Goal: Navigation & Orientation: Find specific page/section

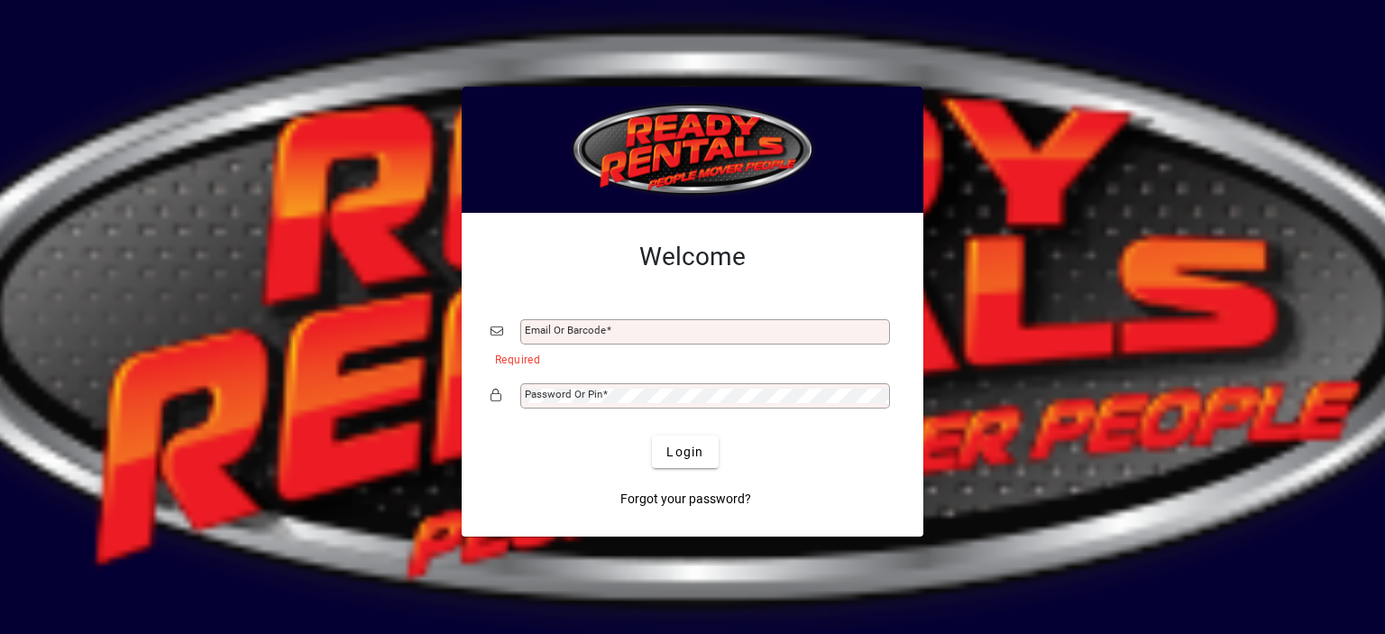
click at [579, 316] on div "Email or Barcode" at bounding box center [692, 332] width 404 height 34
click at [570, 334] on input "Email or Barcode" at bounding box center [707, 332] width 364 height 14
type input "**********"
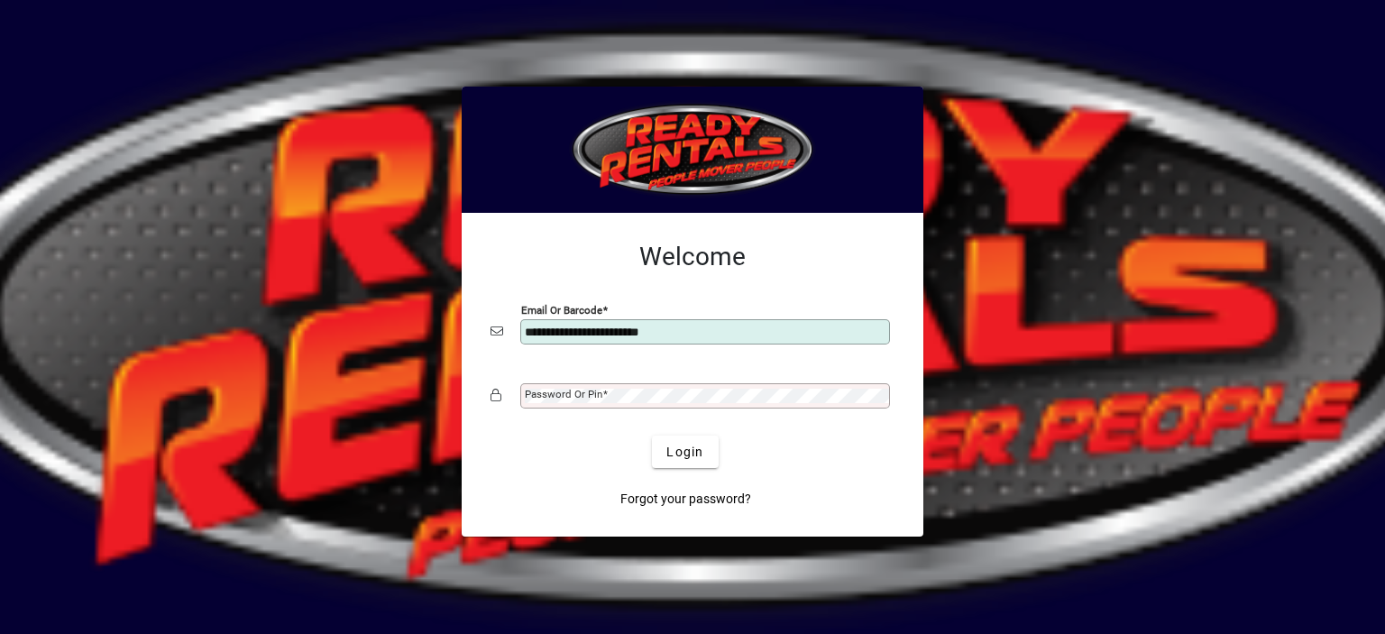
click at [580, 398] on mat-label "Password or Pin" at bounding box center [564, 394] width 78 height 13
click at [652, 435] on button "Login" at bounding box center [685, 451] width 66 height 32
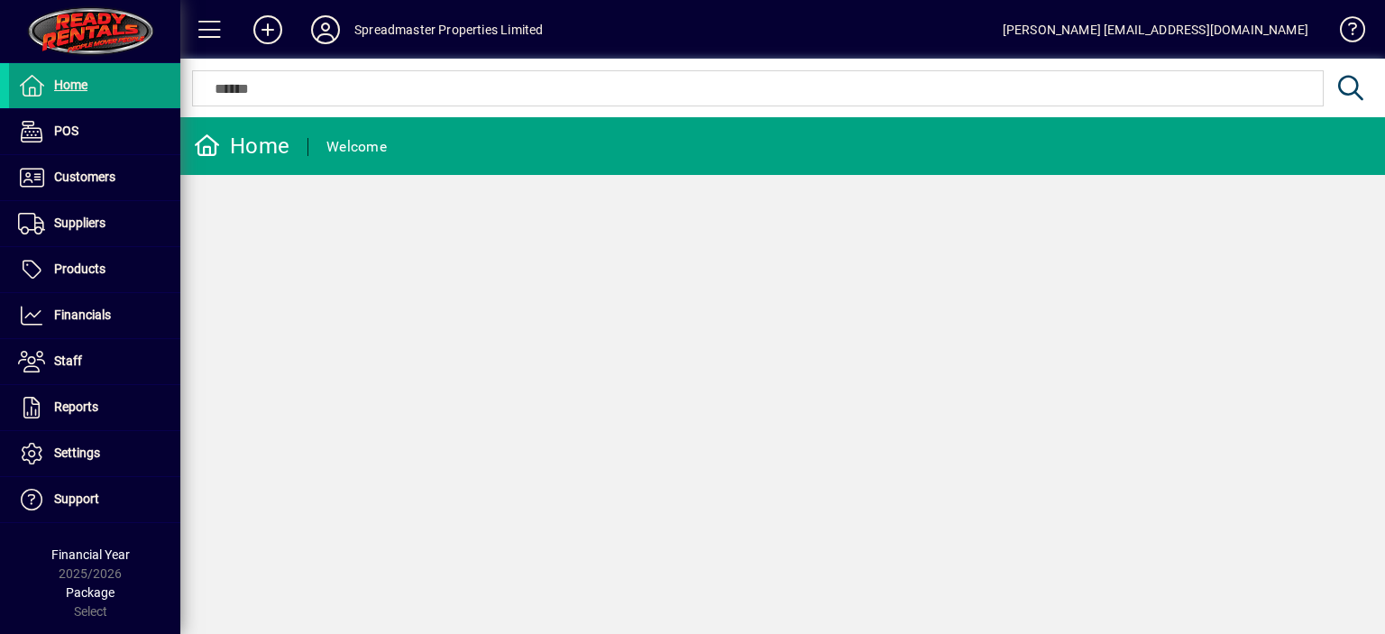
click at [761, 452] on div "Home Welcome" at bounding box center [782, 375] width 1204 height 517
click at [325, 25] on icon at bounding box center [325, 29] width 36 height 29
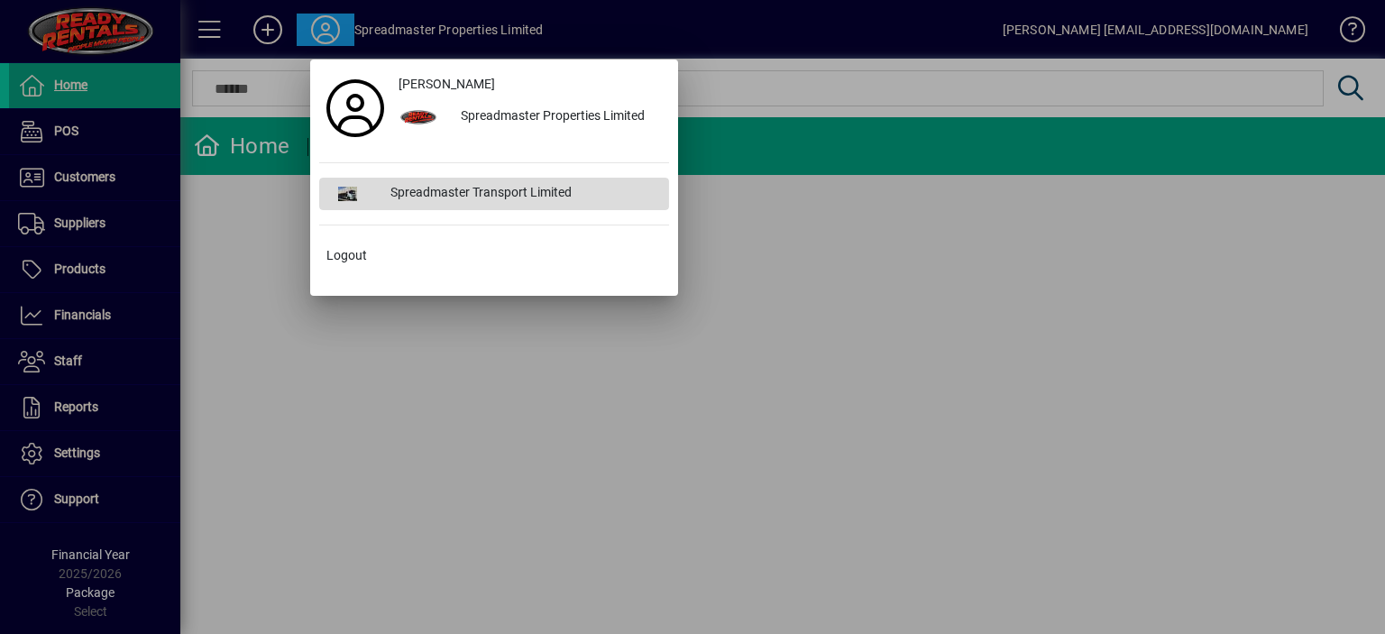
click at [421, 190] on div "Spreadmaster Transport Limited" at bounding box center [522, 194] width 293 height 32
